Goal: Transaction & Acquisition: Purchase product/service

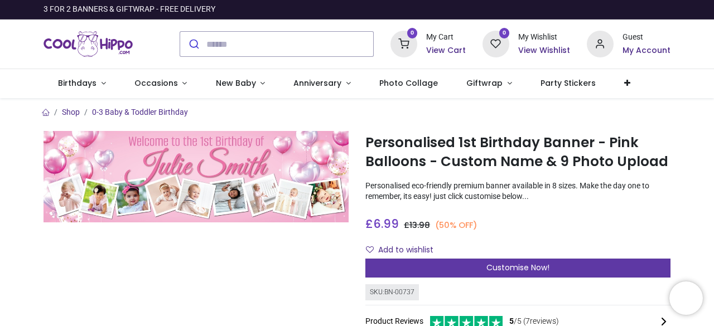
click at [511, 269] on span "Customise Now!" at bounding box center [518, 267] width 63 height 11
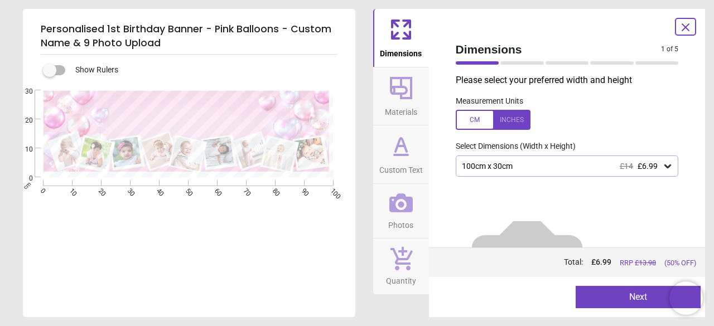
click at [665, 167] on icon at bounding box center [668, 167] width 7 height 4
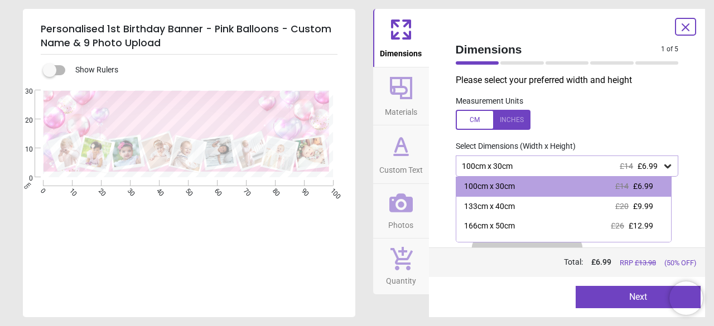
click at [665, 167] on icon at bounding box center [668, 167] width 7 height 4
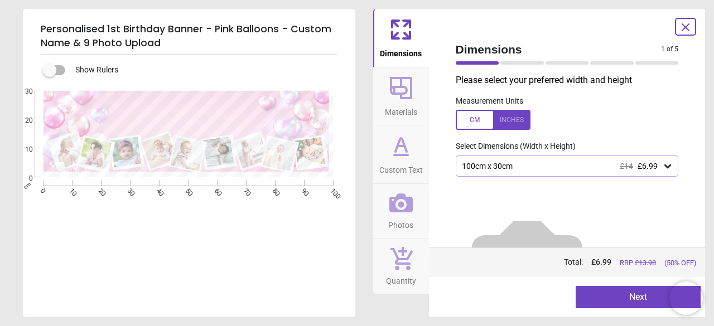
click at [634, 297] on button "Next" at bounding box center [638, 297] width 125 height 22
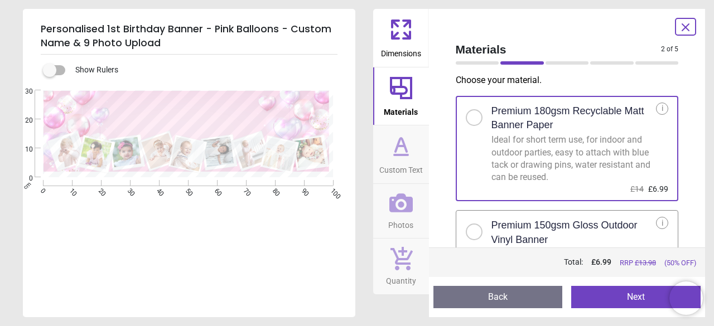
click at [629, 295] on button "Next" at bounding box center [635, 297] width 129 height 22
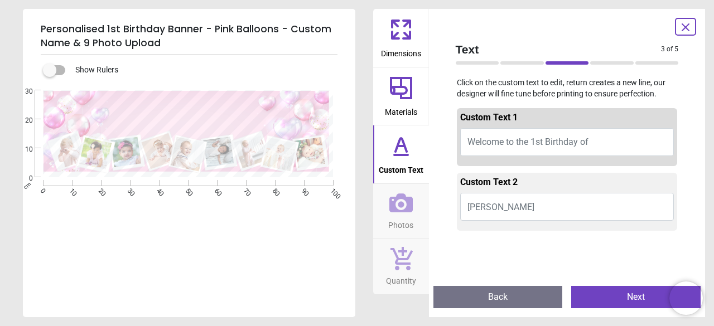
click at [537, 213] on button "Julie Smith" at bounding box center [567, 207] width 214 height 28
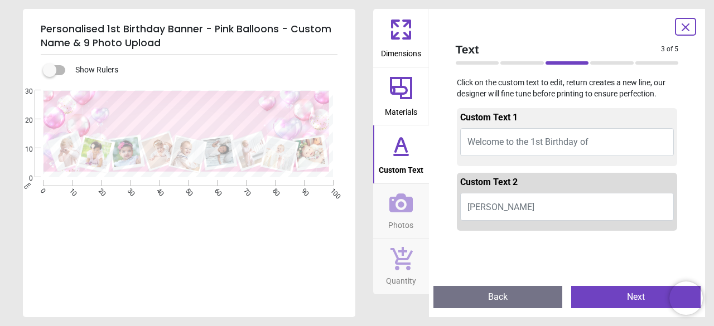
click at [503, 194] on button "Julie Smith" at bounding box center [567, 207] width 214 height 28
click at [526, 145] on span "Welcome to the 1st Birthday of" at bounding box center [528, 142] width 121 height 11
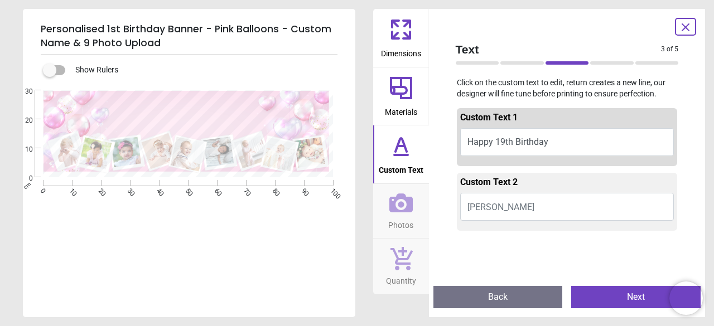
type textarea "**********"
click at [549, 220] on button "Julie Smith" at bounding box center [567, 207] width 214 height 28
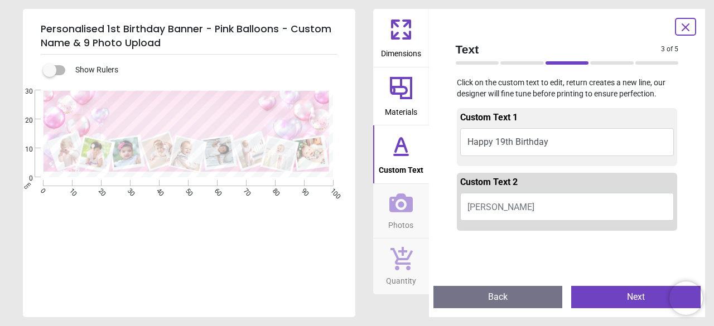
click at [529, 205] on button "Julie Smith" at bounding box center [567, 207] width 214 height 28
type textarea "*"
type textarea "******"
click at [239, 214] on div "**********" at bounding box center [188, 253] width 330 height 326
click at [405, 148] on icon at bounding box center [401, 144] width 11 height 13
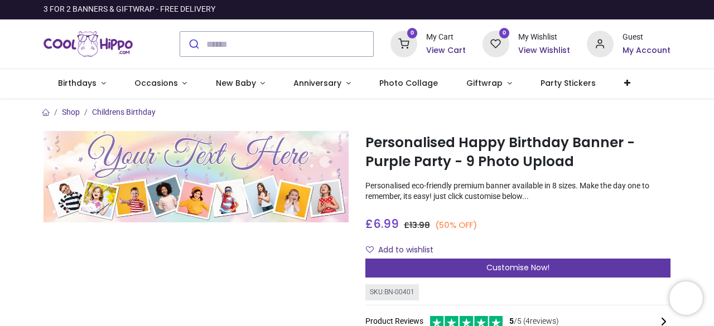
click at [502, 271] on span "Customise Now!" at bounding box center [518, 267] width 63 height 11
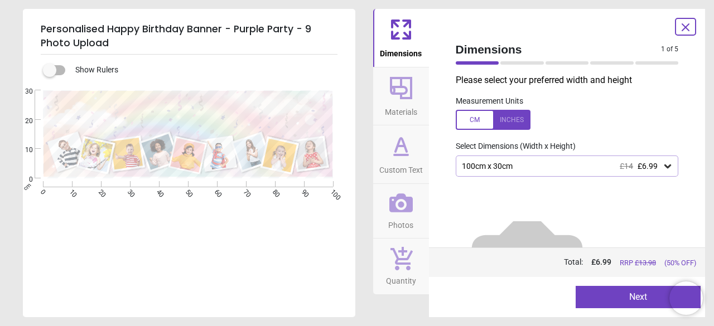
click at [399, 93] on icon at bounding box center [401, 88] width 22 height 22
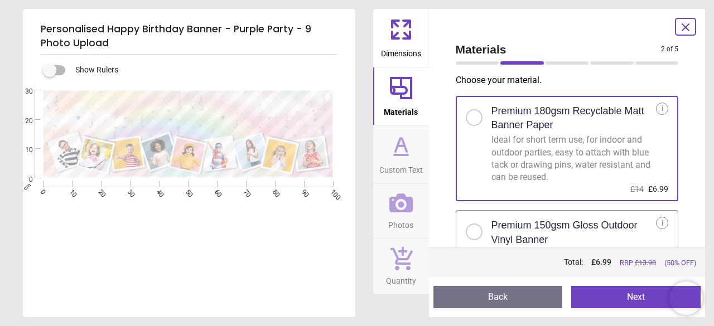
click at [402, 148] on icon at bounding box center [401, 146] width 27 height 27
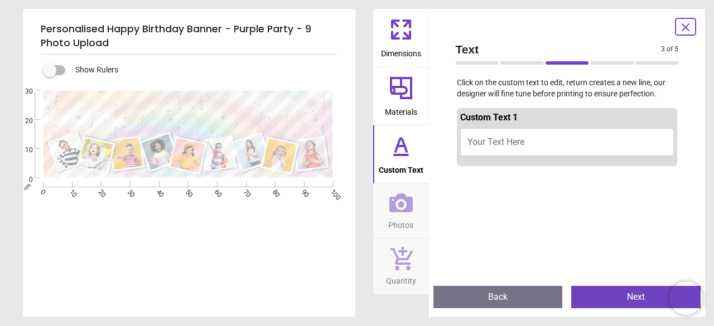
click at [532, 138] on button "Your Text Here" at bounding box center [567, 142] width 214 height 28
type textarea "*"
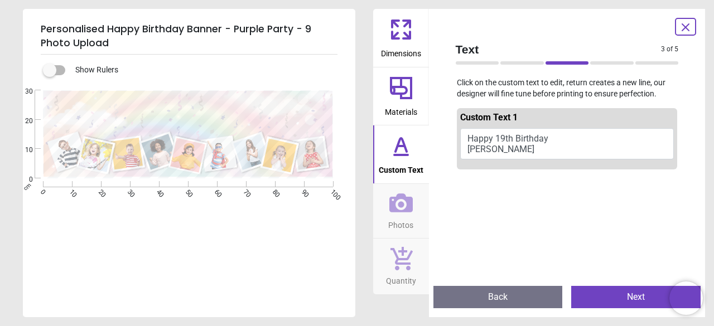
type textarea "**********"
click at [302, 249] on div "**********" at bounding box center [188, 253] width 330 height 326
click at [403, 210] on icon at bounding box center [400, 203] width 23 height 19
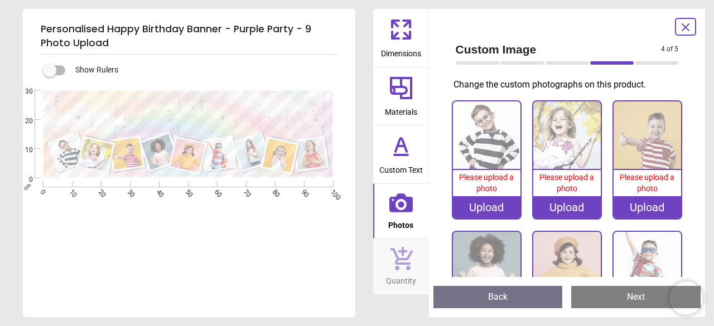
click at [492, 203] on div "Upload" at bounding box center [487, 207] width 68 height 22
click at [627, 28] on div "Custom Image 4 of 5 4 of 6 Change the custom photographs on this product. 0% Pl…" at bounding box center [567, 163] width 277 height 309
click at [479, 211] on div "Upload" at bounding box center [487, 207] width 68 height 22
click at [492, 201] on div "Upload" at bounding box center [487, 207] width 68 height 22
click at [488, 209] on div "Upload" at bounding box center [487, 207] width 68 height 22
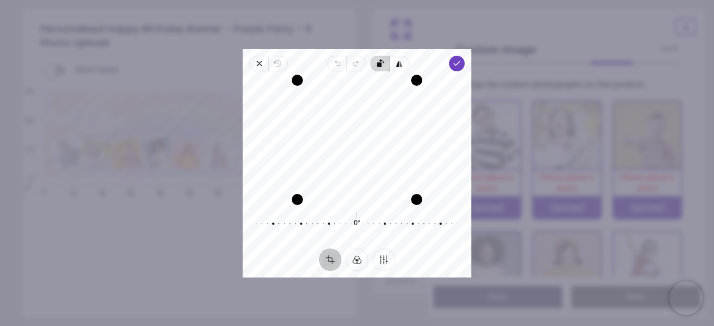
click at [383, 67] on icon "button" at bounding box center [484, 134] width 216 height 150
drag, startPoint x: 359, startPoint y: 107, endPoint x: 360, endPoint y: 136, distance: 29.1
click at [360, 136] on div "Recenter" at bounding box center [357, 139] width 211 height 119
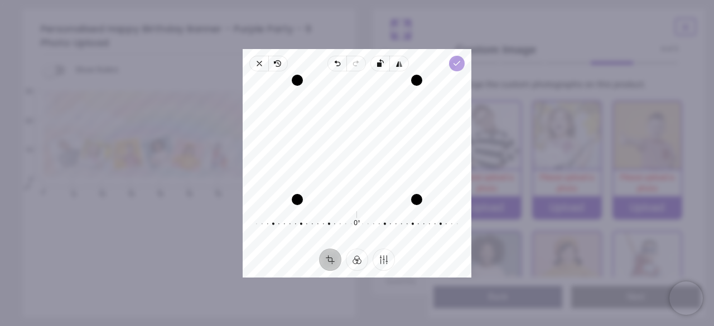
click at [455, 64] on polyline "button" at bounding box center [457, 63] width 6 height 4
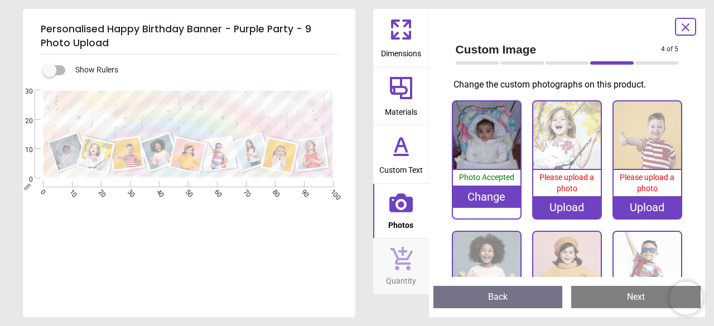
click at [564, 202] on div "Upload" at bounding box center [567, 207] width 68 height 22
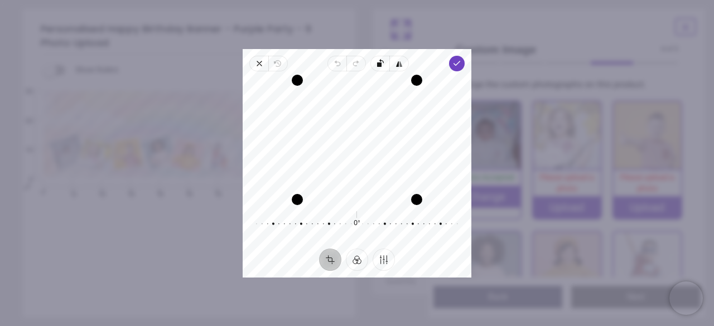
drag, startPoint x: 374, startPoint y: 122, endPoint x: 373, endPoint y: 129, distance: 7.9
click at [373, 129] on div "Recenter" at bounding box center [357, 139] width 211 height 119
click at [458, 61] on icon "button" at bounding box center [456, 63] width 9 height 9
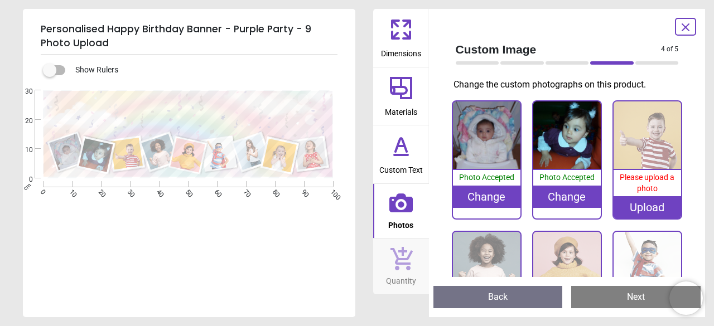
click at [639, 203] on div "Upload" at bounding box center [648, 207] width 68 height 22
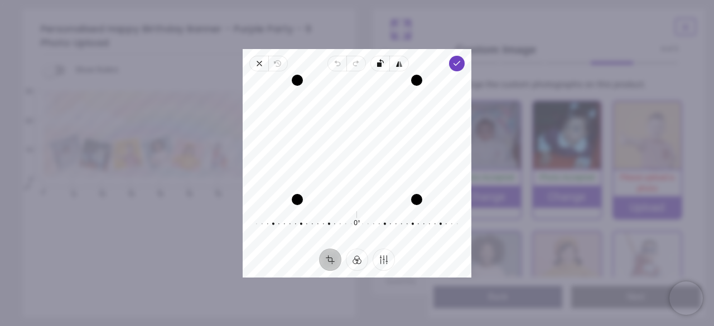
drag, startPoint x: 343, startPoint y: 132, endPoint x: 357, endPoint y: 140, distance: 16.3
click at [357, 140] on div "Recenter" at bounding box center [357, 139] width 211 height 119
drag, startPoint x: 353, startPoint y: 129, endPoint x: 353, endPoint y: 137, distance: 7.3
click at [353, 137] on div "Recenter" at bounding box center [357, 139] width 211 height 119
click at [459, 62] on polyline "button" at bounding box center [457, 63] width 6 height 4
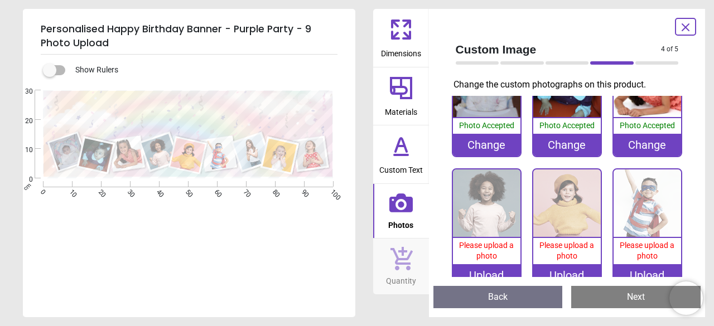
scroll to position [54, 0]
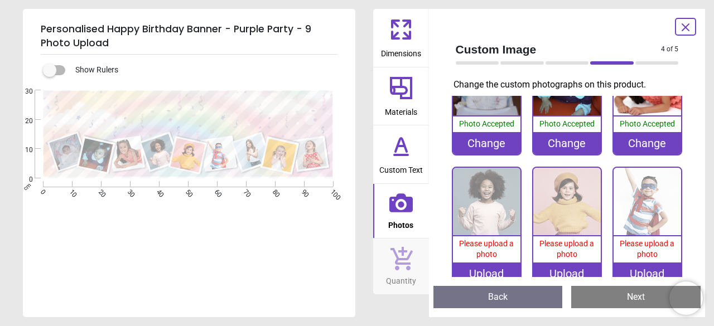
click at [487, 208] on img at bounding box center [487, 202] width 68 height 68
click at [639, 137] on div "Change" at bounding box center [648, 143] width 68 height 22
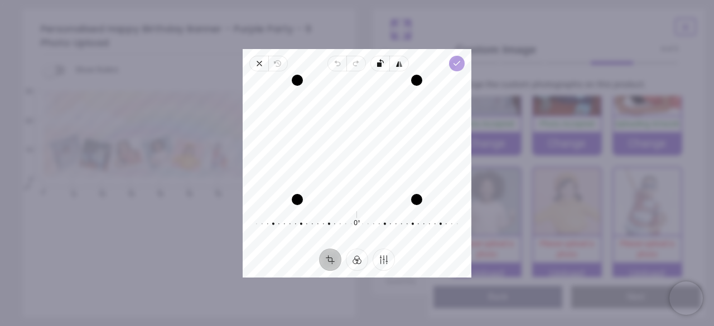
click at [458, 65] on icon "button" at bounding box center [456, 63] width 9 height 9
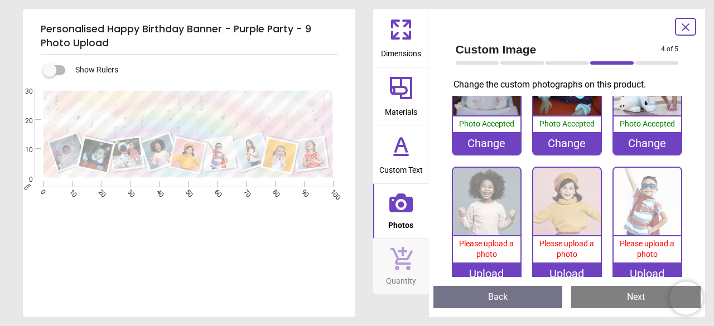
click at [484, 266] on div "Upload" at bounding box center [487, 274] width 68 height 22
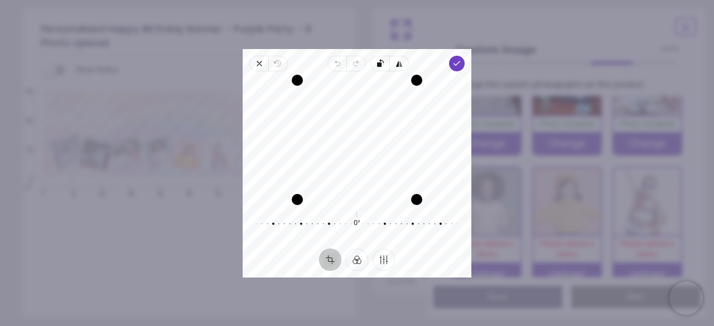
drag, startPoint x: 372, startPoint y: 134, endPoint x: 382, endPoint y: 140, distance: 11.5
click at [382, 140] on div "Recenter" at bounding box center [357, 139] width 211 height 119
click at [455, 64] on polyline "button" at bounding box center [457, 63] width 6 height 4
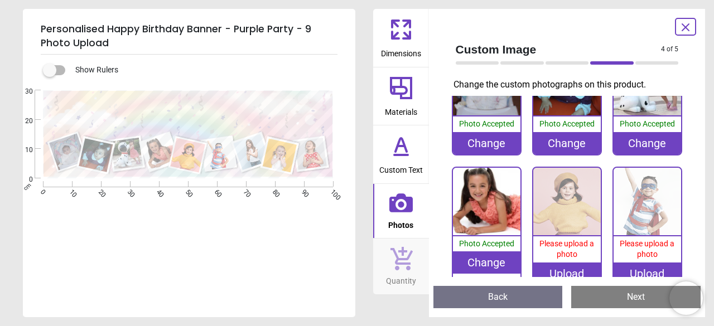
click at [559, 251] on span "Please upload a photo" at bounding box center [567, 249] width 55 height 20
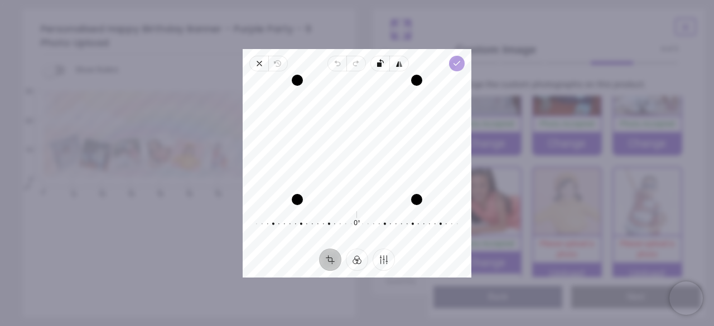
click at [454, 63] on icon "button" at bounding box center [456, 63] width 9 height 9
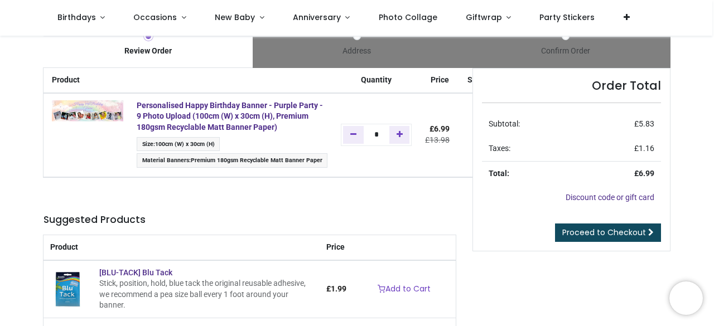
scroll to position [19, 0]
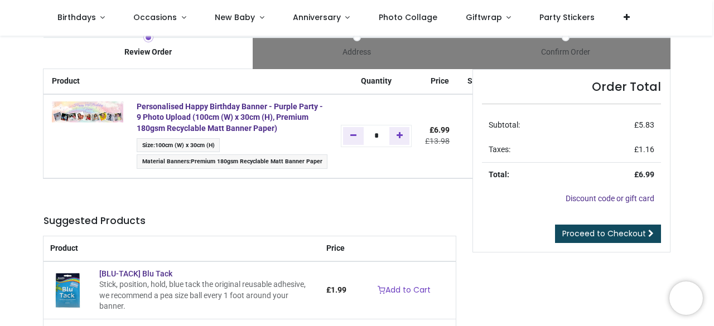
click at [198, 146] on span "100cm (W) x 30cm (H)" at bounding box center [185, 145] width 60 height 7
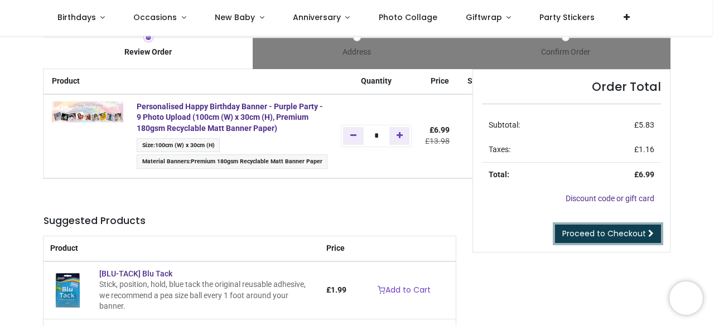
click at [615, 235] on span "Proceed to Checkout" at bounding box center [604, 233] width 84 height 11
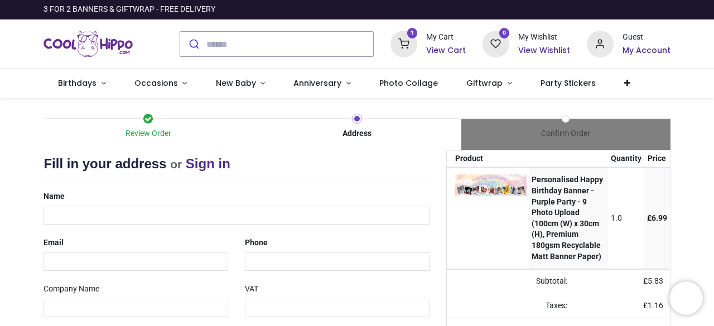
select select "***"
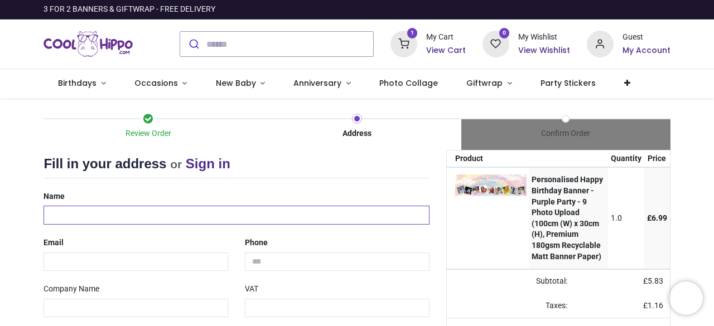
click at [202, 218] on input "text" at bounding box center [237, 215] width 386 height 19
type input "**********"
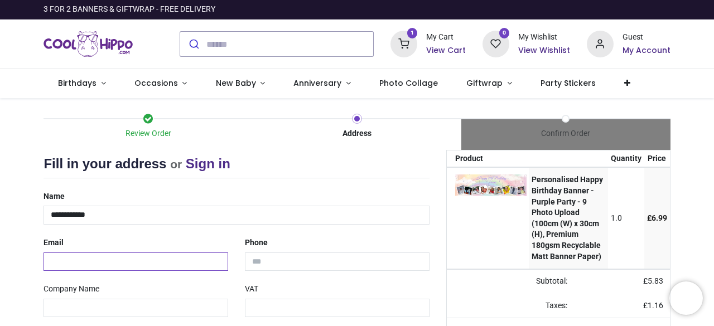
type input "**********"
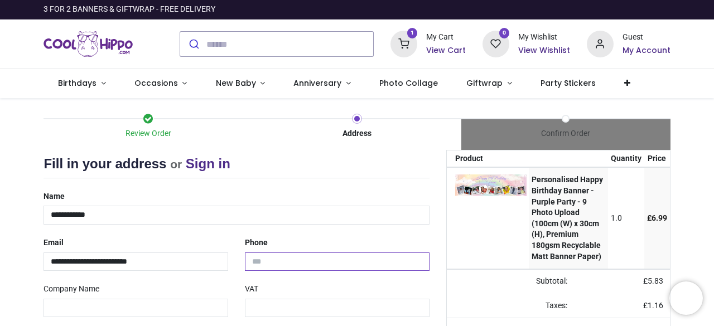
type input "**********"
type input "*********"
type input "********"
type input "*******"
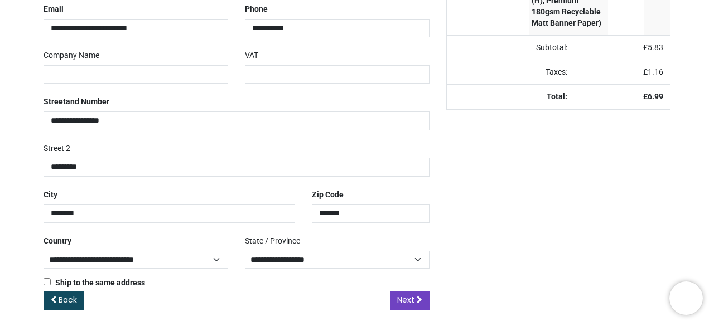
scroll to position [237, 0]
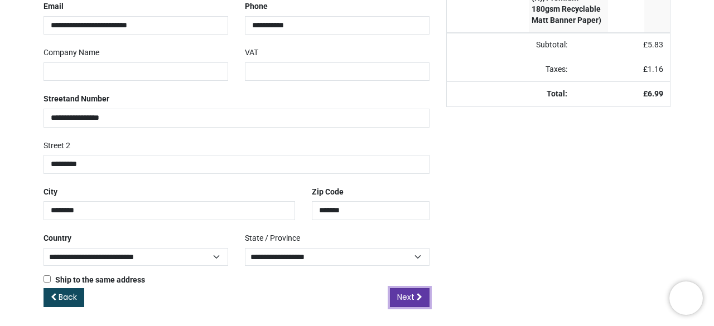
click at [402, 293] on span "Next" at bounding box center [405, 297] width 17 height 11
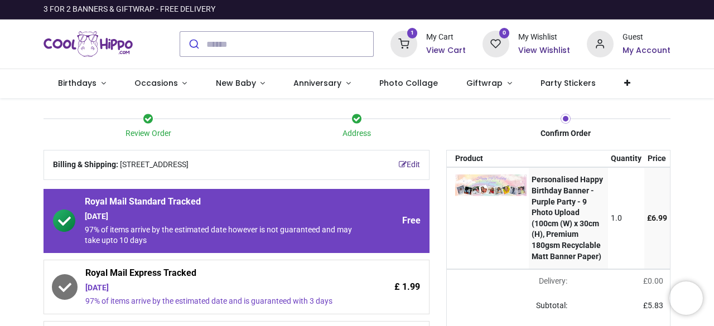
drag, startPoint x: 711, startPoint y: 74, endPoint x: 713, endPoint y: 97, distance: 23.0
click at [713, 97] on div "Login • Register Birthdays Milestone Birthday 1531 products 225" at bounding box center [357, 163] width 714 height 326
click at [354, 287] on div "£ 1.99" at bounding box center [386, 287] width 67 height 40
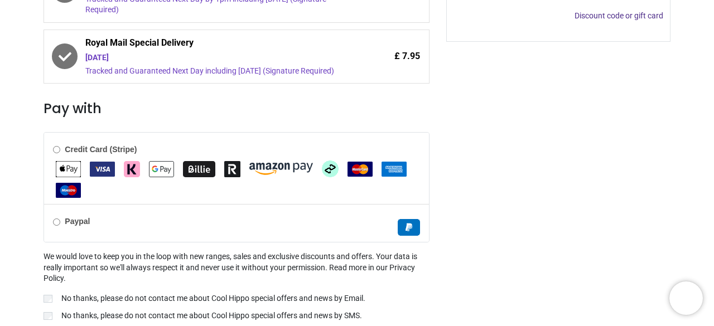
scroll to position [365, 0]
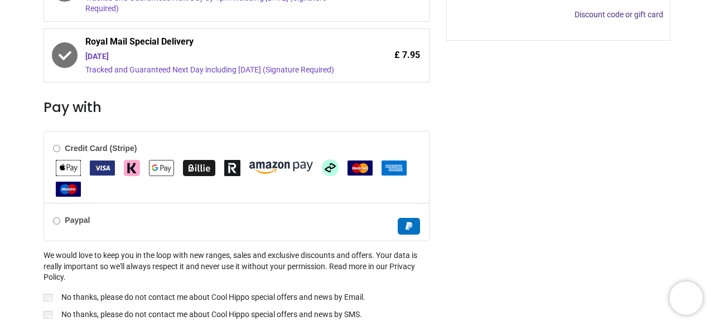
drag, startPoint x: 711, startPoint y: 179, endPoint x: 712, endPoint y: 231, distance: 51.9
click at [712, 231] on div "Review Order Address Confirm Order Your order: £ 8.98" at bounding box center [357, 50] width 714 height 634
drag, startPoint x: 712, startPoint y: 210, endPoint x: 713, endPoint y: 270, distance: 60.3
click at [713, 270] on div "Login • Register Birthdays Milestone Birthday 1531 products 225" at bounding box center [357, 163] width 714 height 326
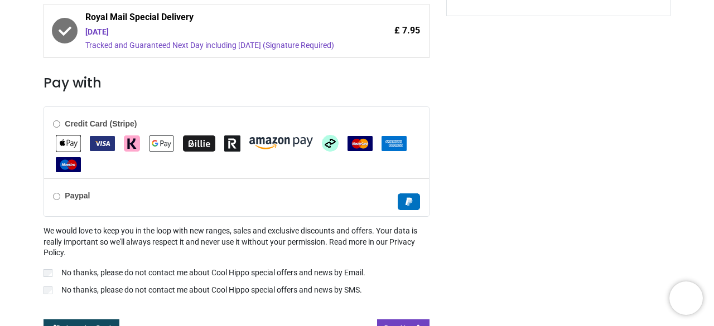
scroll to position [403, 0]
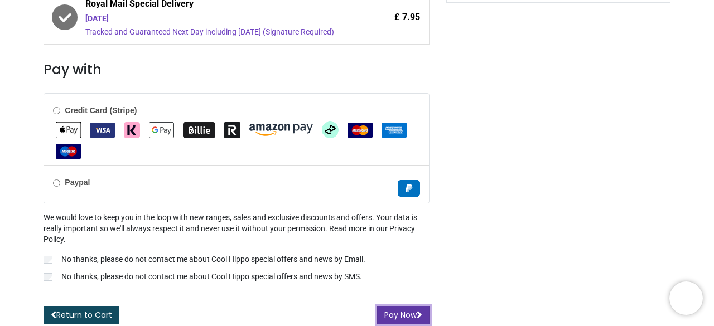
click at [387, 311] on button "Pay Now" at bounding box center [403, 315] width 52 height 19
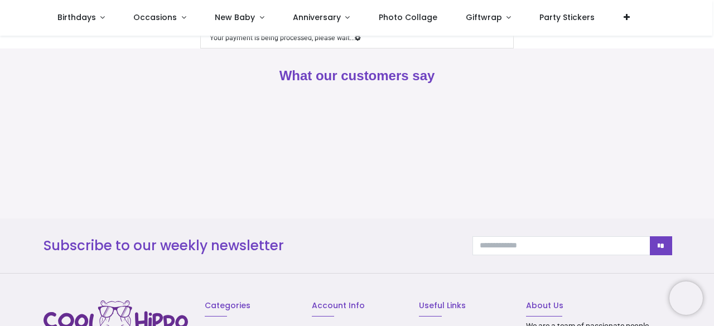
scroll to position [126, 0]
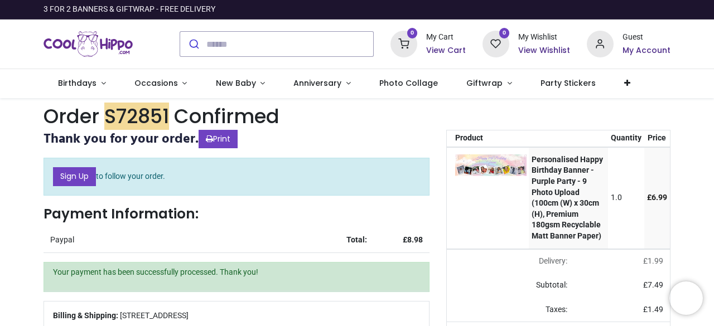
click at [368, 105] on h1 "Order S72851 Confirmed" at bounding box center [357, 116] width 627 height 27
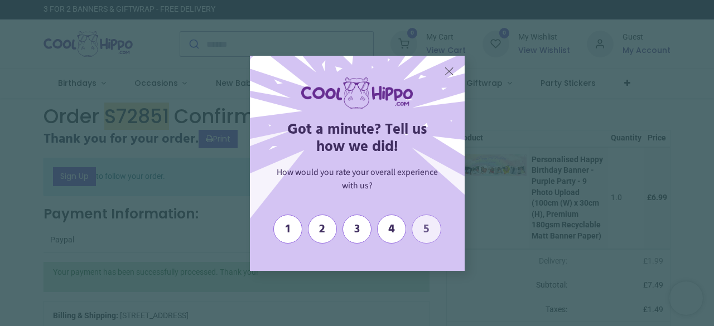
click at [422, 234] on span "5" at bounding box center [426, 230] width 18 height 14
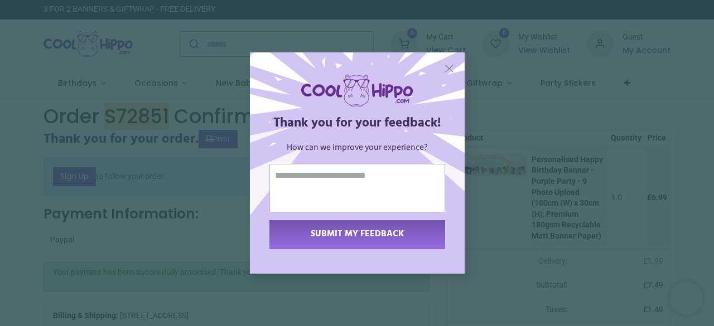
click at [447, 71] on span "X" at bounding box center [449, 68] width 10 height 15
